Goal: Transaction & Acquisition: Purchase product/service

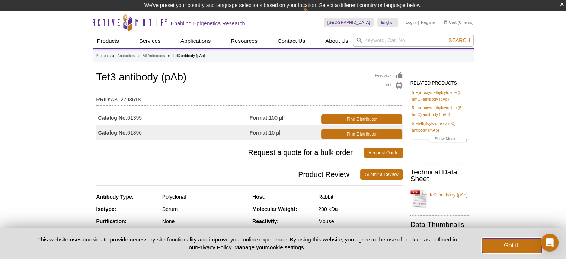
click at [521, 245] on button "Got it!" at bounding box center [512, 245] width 60 height 15
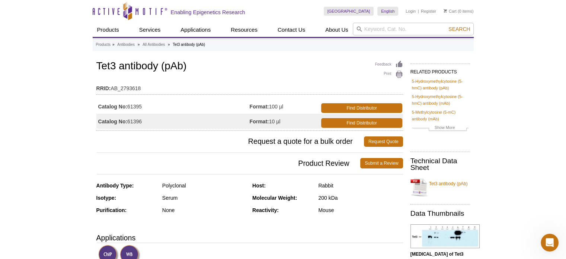
click at [134, 105] on td "Catalog No: 61395" at bounding box center [172, 106] width 153 height 15
click at [368, 105] on link "Find Distributor" at bounding box center [361, 108] width 81 height 10
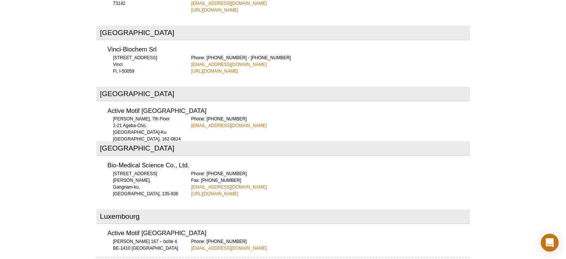
scroll to position [1750, 0]
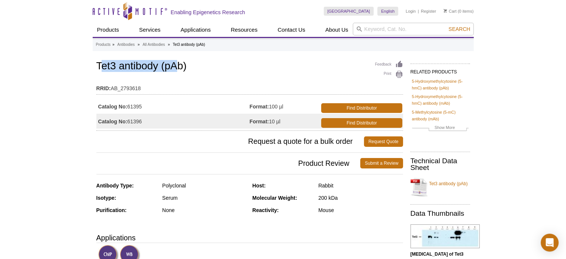
drag, startPoint x: 99, startPoint y: 67, endPoint x: 179, endPoint y: 67, distance: 80.4
click at [179, 67] on h1 "Tet3 antibody (pAb)" at bounding box center [249, 66] width 307 height 13
click at [204, 70] on h1 "Tet3 antibody (pAb)" at bounding box center [249, 66] width 307 height 13
drag, startPoint x: 198, startPoint y: 68, endPoint x: 94, endPoint y: 62, distance: 104.0
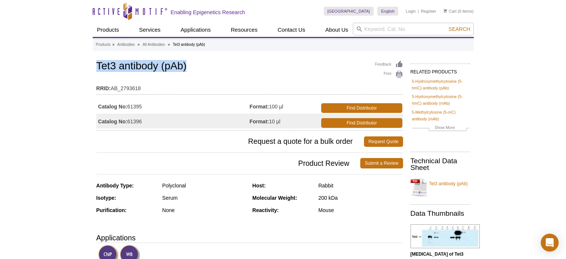
copy h1 "Tet3 antibody (pAb)"
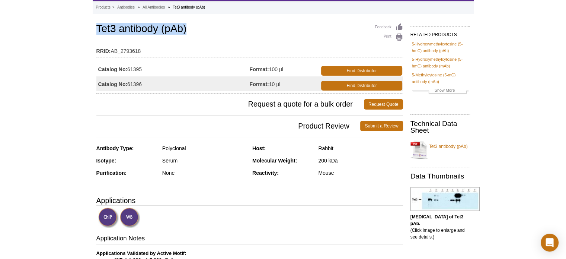
drag, startPoint x: 142, startPoint y: 82, endPoint x: 99, endPoint y: 82, distance: 43.9
click at [99, 82] on td "Catalog No: 61396" at bounding box center [172, 83] width 153 height 15
copy td "Catalog No: 61396"
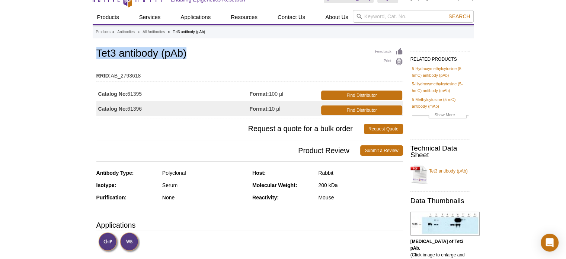
scroll to position [0, 0]
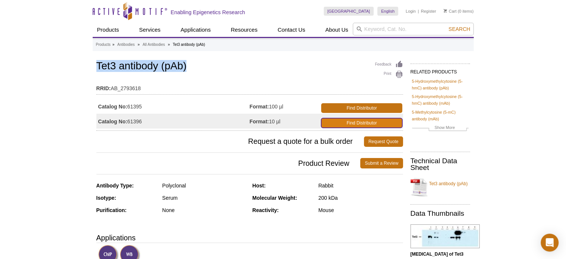
click at [352, 122] on link "Find Distributor" at bounding box center [361, 123] width 81 height 10
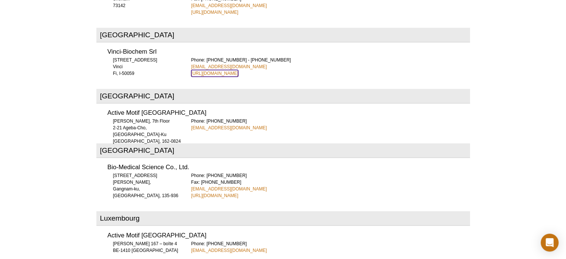
click at [222, 70] on link "[URL][DOMAIN_NAME]" at bounding box center [214, 73] width 47 height 7
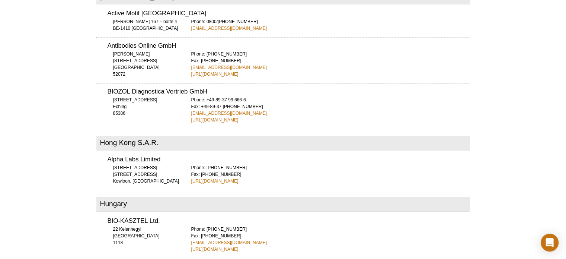
scroll to position [1112, 0]
